Goal: Transaction & Acquisition: Purchase product/service

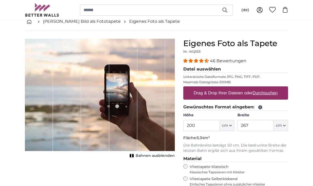
scroll to position [31, 0]
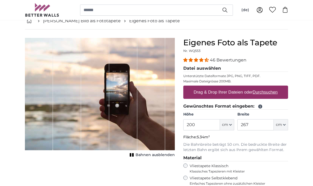
click at [213, 126] on input "200" at bounding box center [201, 124] width 36 height 11
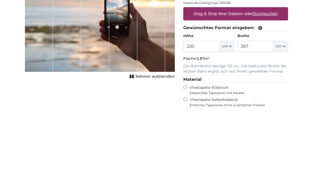
type input "220"
click at [264, 119] on input "267" at bounding box center [255, 124] width 36 height 11
type input "2"
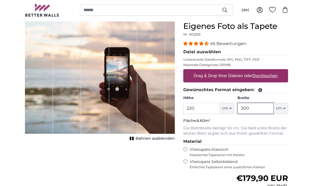
scroll to position [47, 0]
type input "300"
click at [261, 78] on u "Durchsuchen" at bounding box center [265, 75] width 25 height 5
click at [261, 71] on input "Drag & Drop Ihrer Dateien oder Durchsuchen" at bounding box center [235, 70] width 105 height 2
type input "**********"
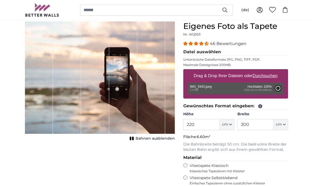
type input "200"
type input "266"
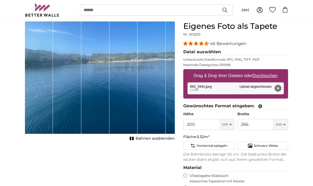
click at [224, 43] on span "46 Bewertungen" at bounding box center [228, 43] width 37 height 5
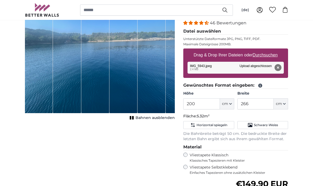
scroll to position [68, 0]
click at [276, 70] on button "Entfernen" at bounding box center [277, 67] width 7 height 7
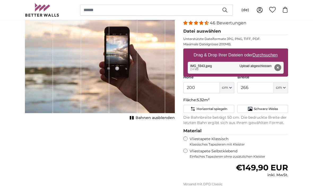
scroll to position [68, 0]
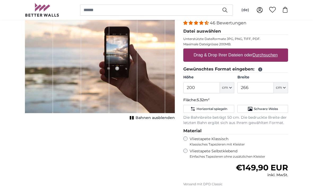
click at [273, 56] on u "Durchsuchen" at bounding box center [265, 55] width 25 height 5
click at [273, 50] on input "Drag & Drop Ihrer Dateien oder Durchsuchen" at bounding box center [235, 49] width 105 height 2
type input "**********"
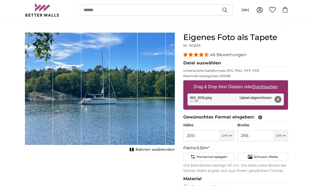
scroll to position [37, 0]
